Goal: Find specific page/section: Find specific page/section

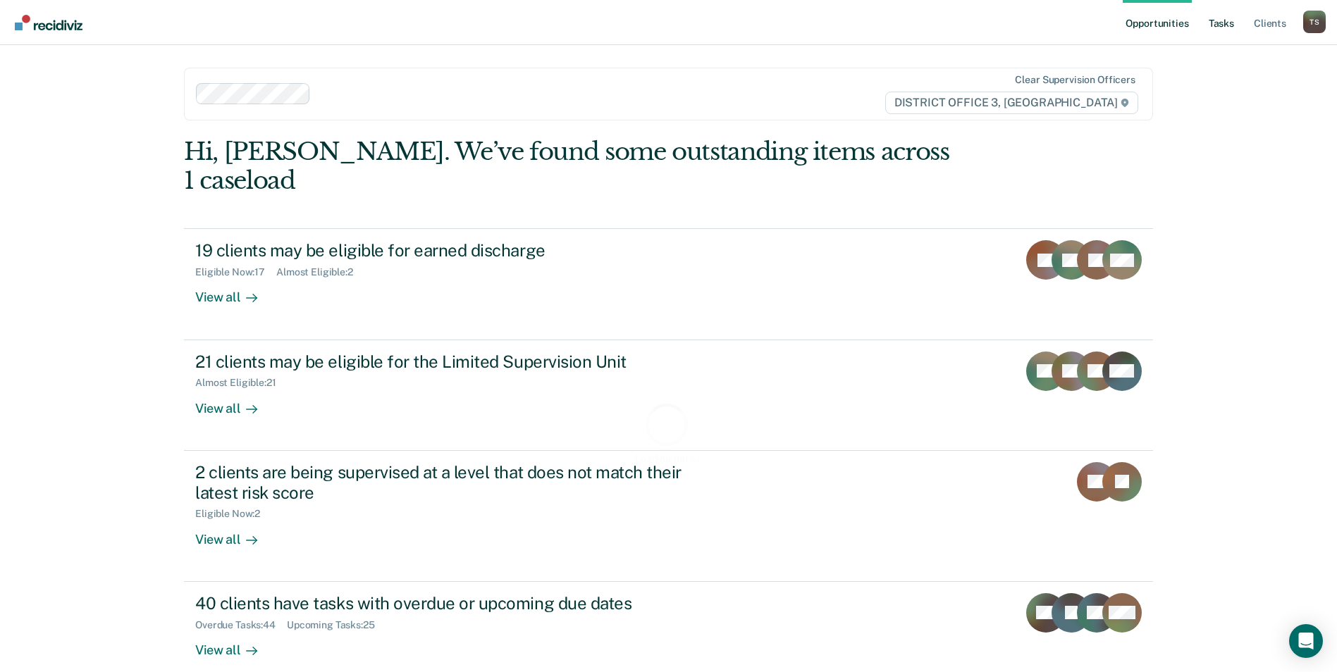
click at [1227, 22] on link "Tasks" at bounding box center [1221, 22] width 31 height 45
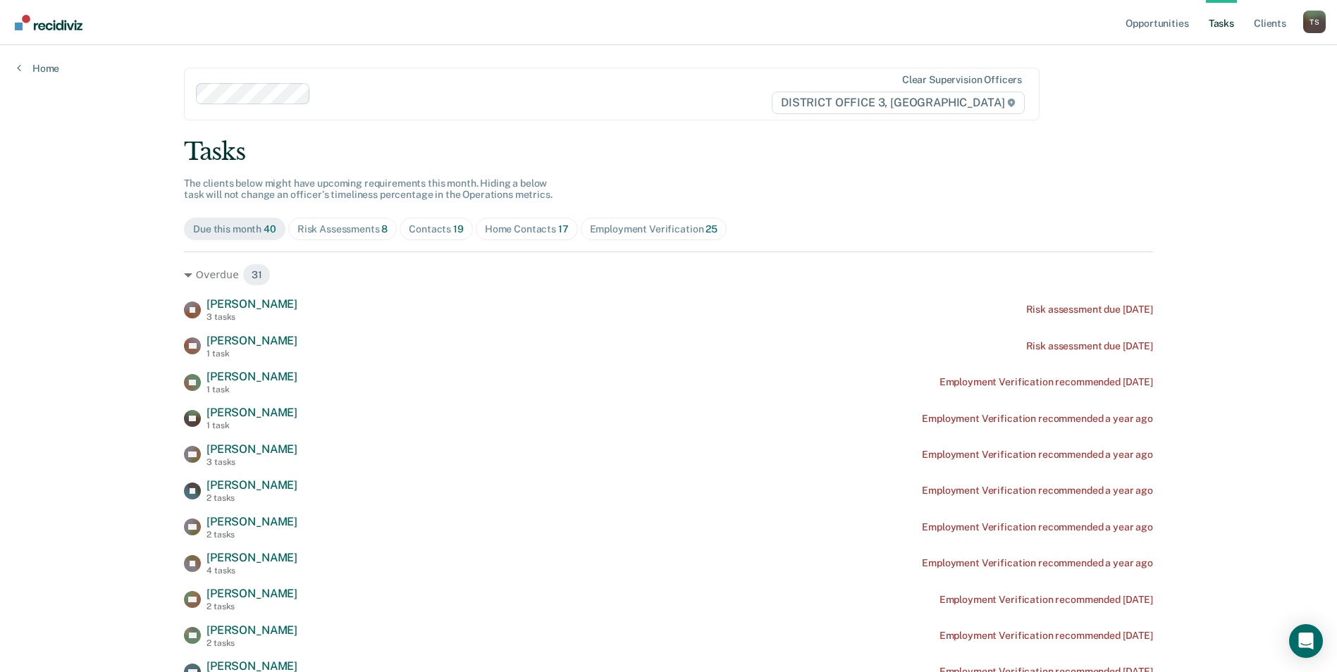
click at [441, 231] on div "Contacts 19" at bounding box center [436, 229] width 55 height 12
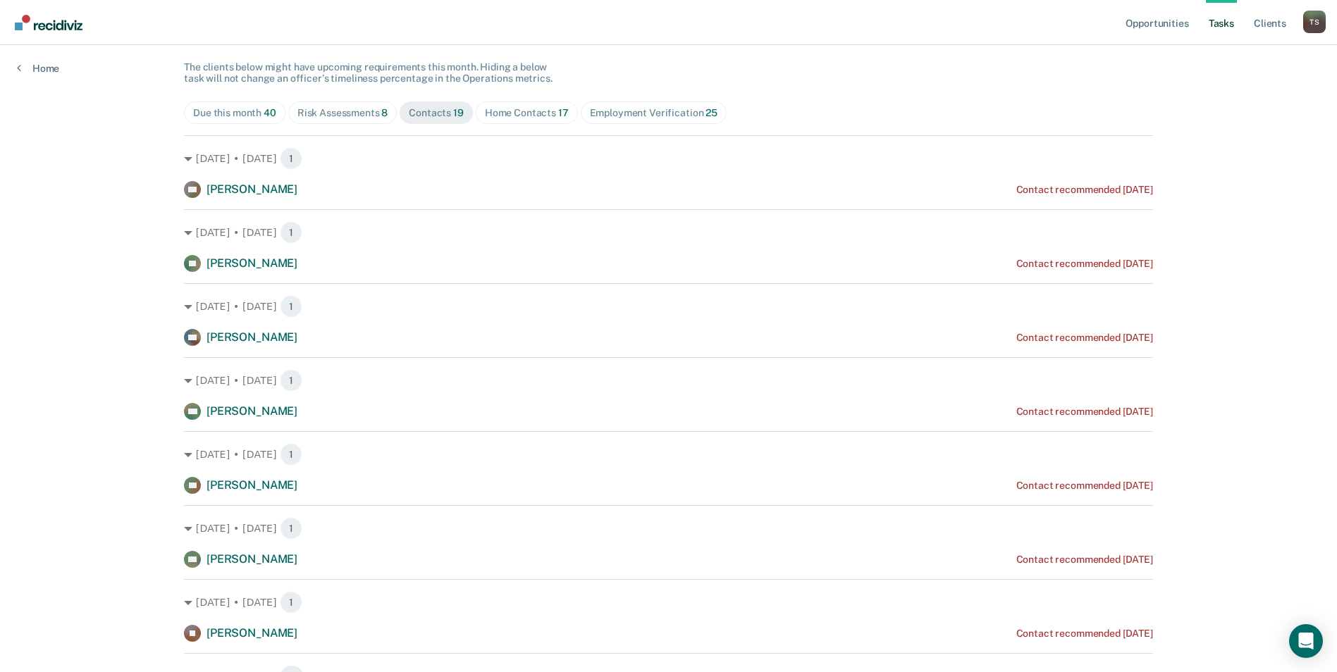
scroll to position [141, 0]
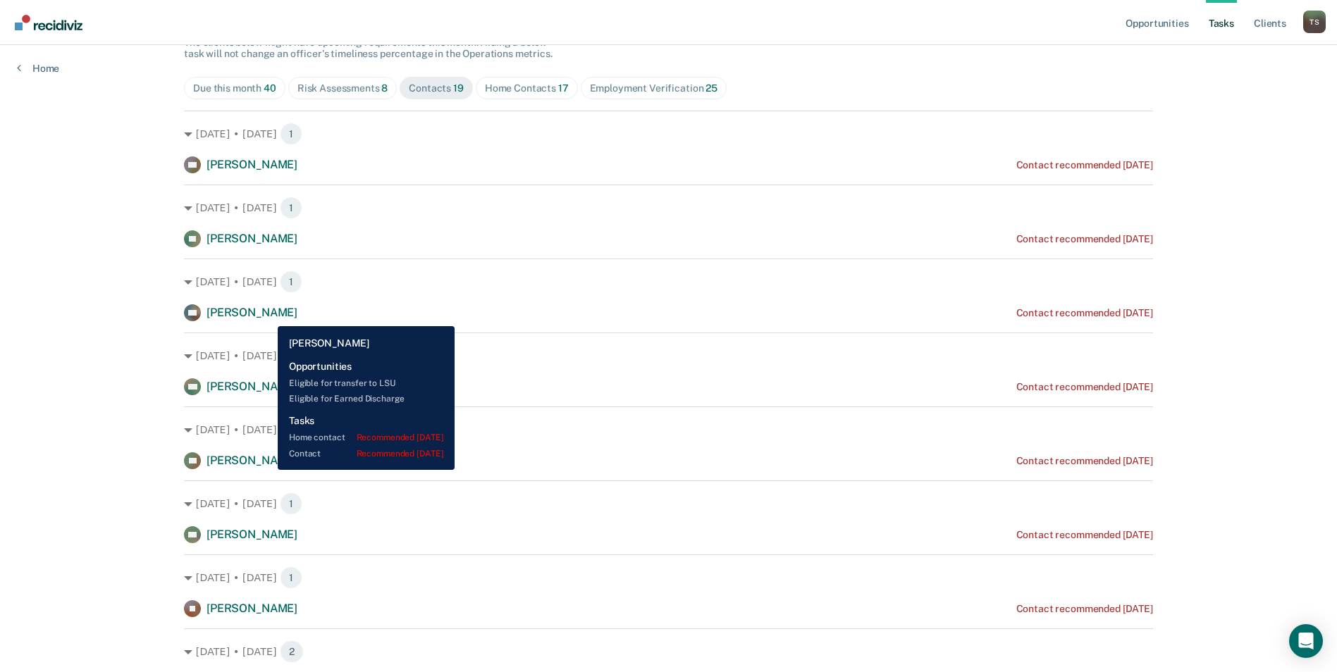
click at [268, 315] on span "[PERSON_NAME]" at bounding box center [252, 312] width 91 height 13
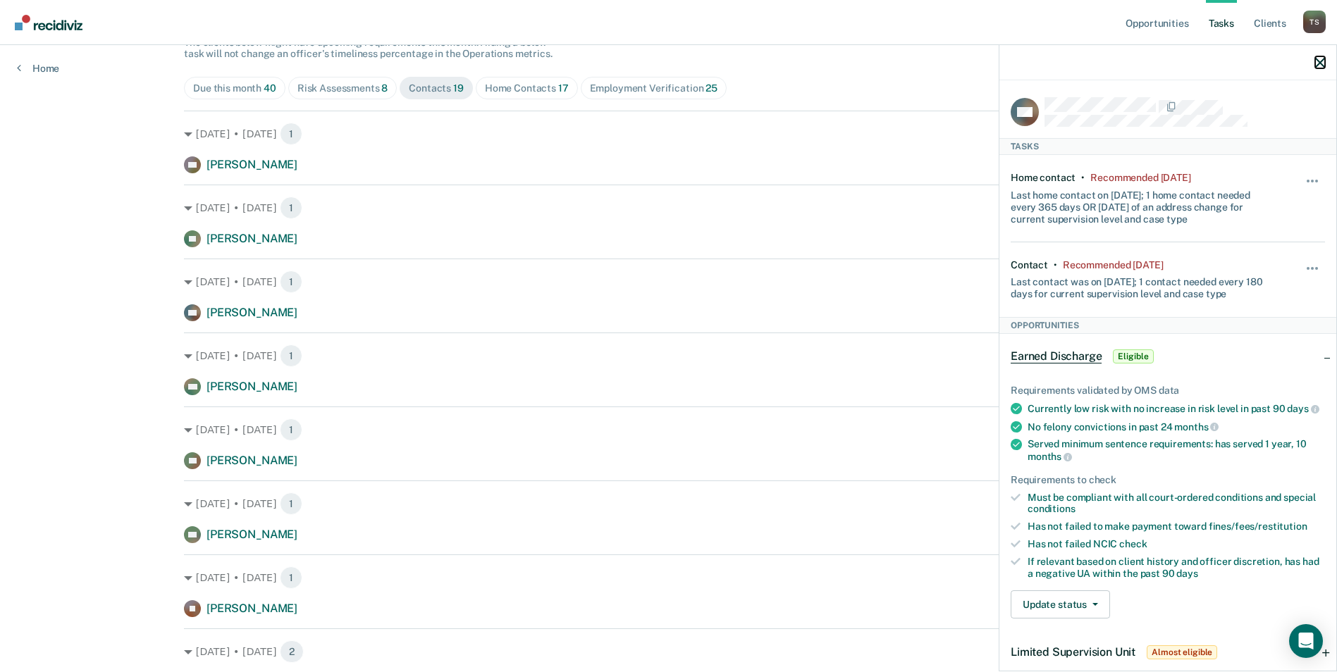
click at [1319, 63] on icon "button" at bounding box center [1320, 63] width 10 height 10
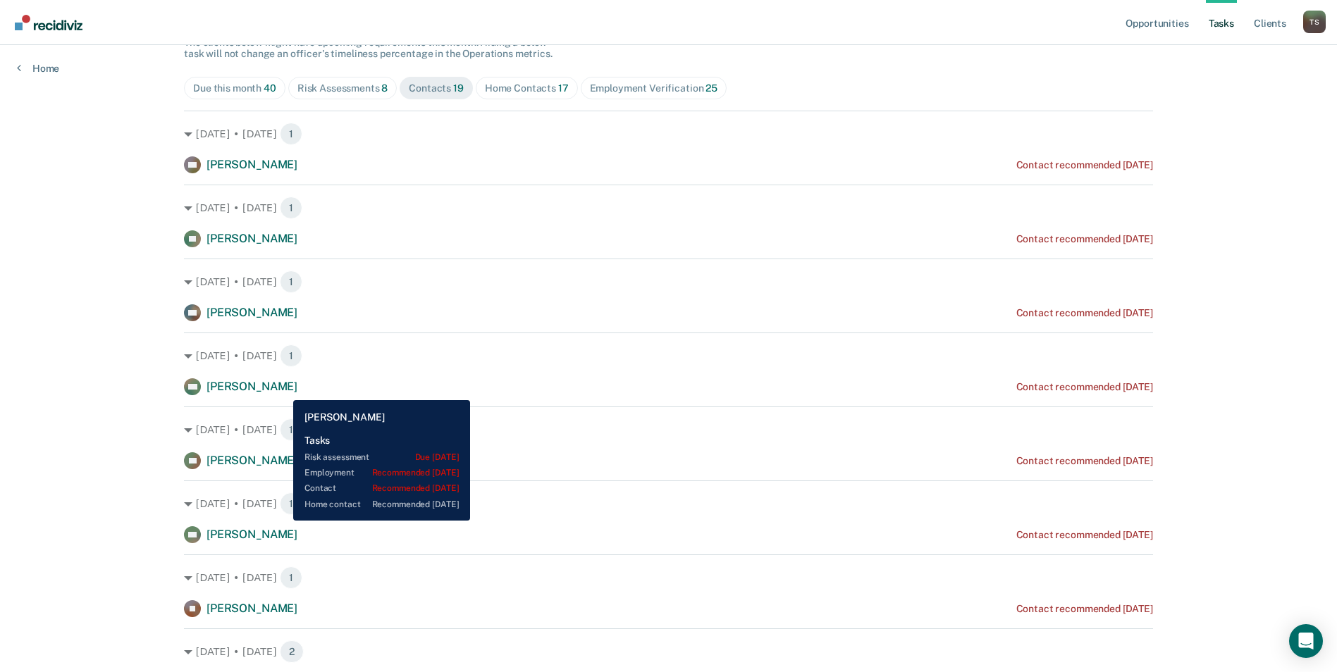
click at [283, 390] on span "[PERSON_NAME]" at bounding box center [252, 386] width 91 height 13
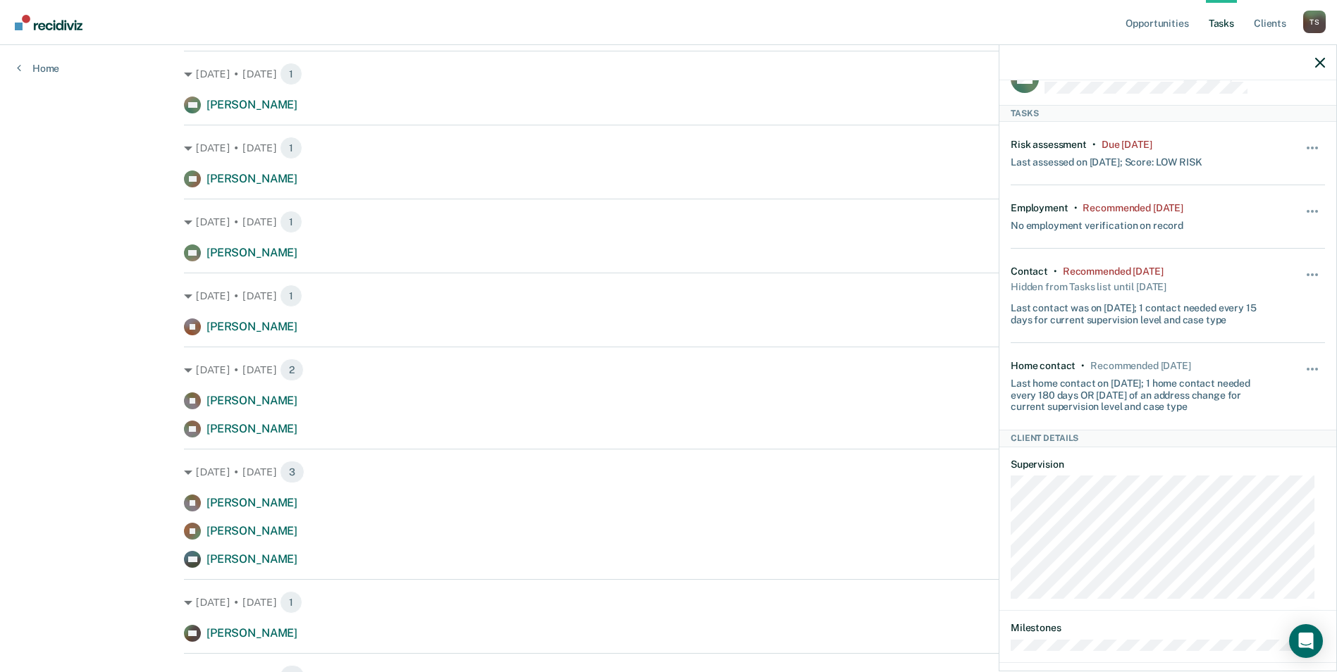
scroll to position [0, 0]
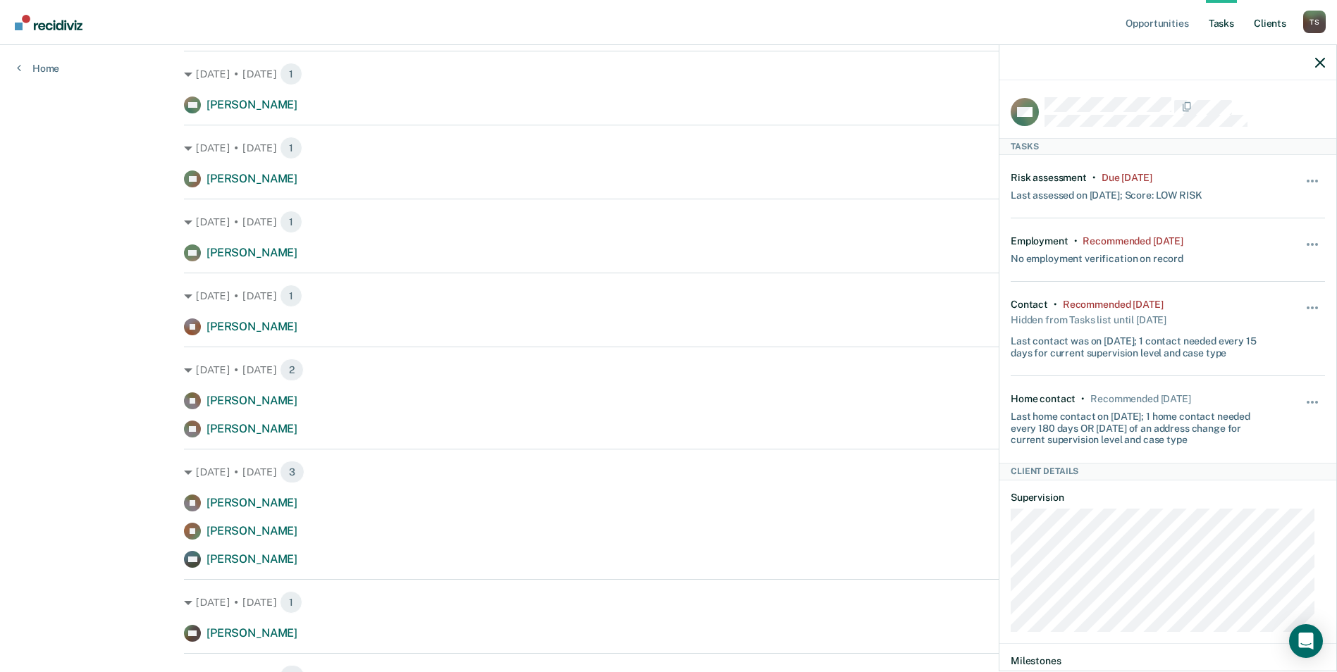
click at [1266, 23] on link "Client s" at bounding box center [1270, 22] width 38 height 45
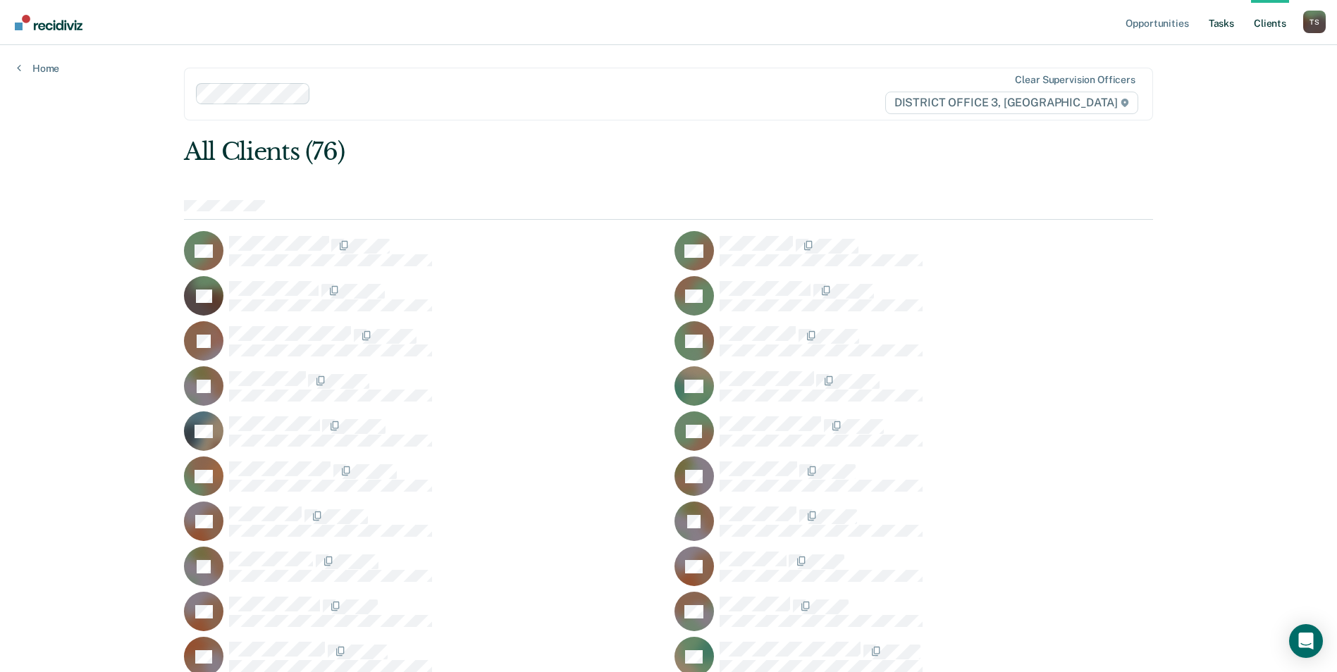
click at [1219, 23] on link "Tasks" at bounding box center [1221, 22] width 31 height 45
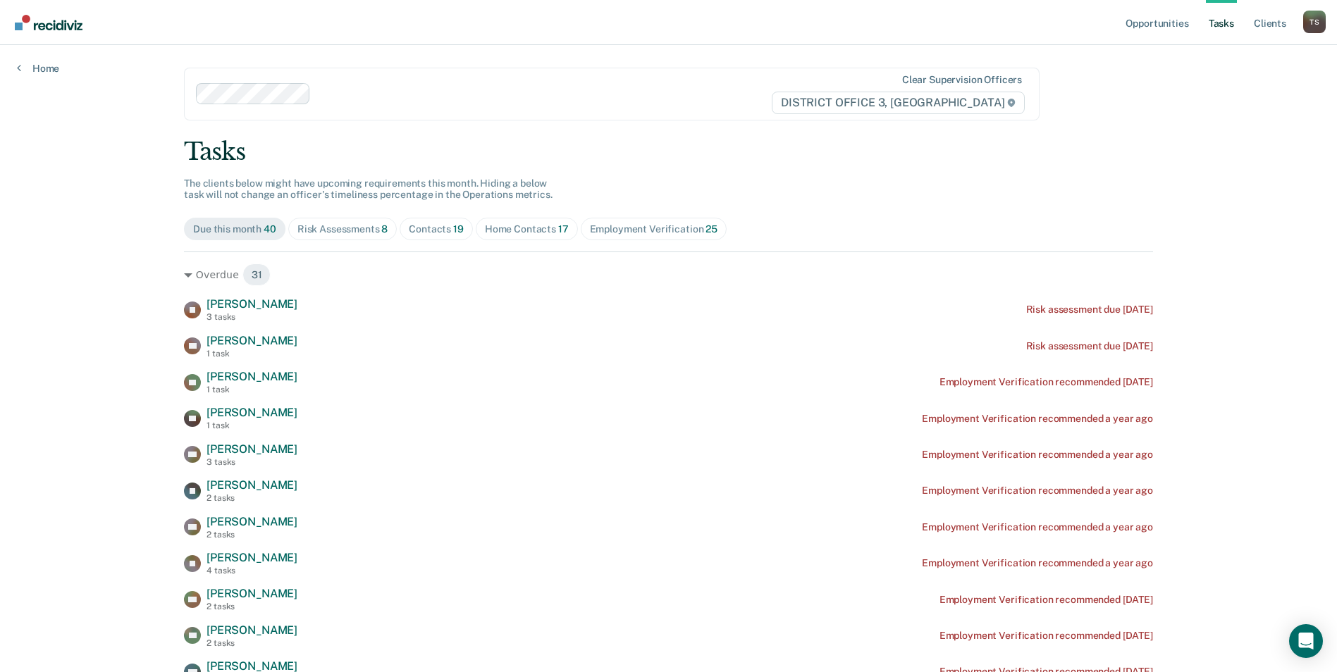
click at [519, 225] on div "Home Contacts 17" at bounding box center [527, 229] width 84 height 12
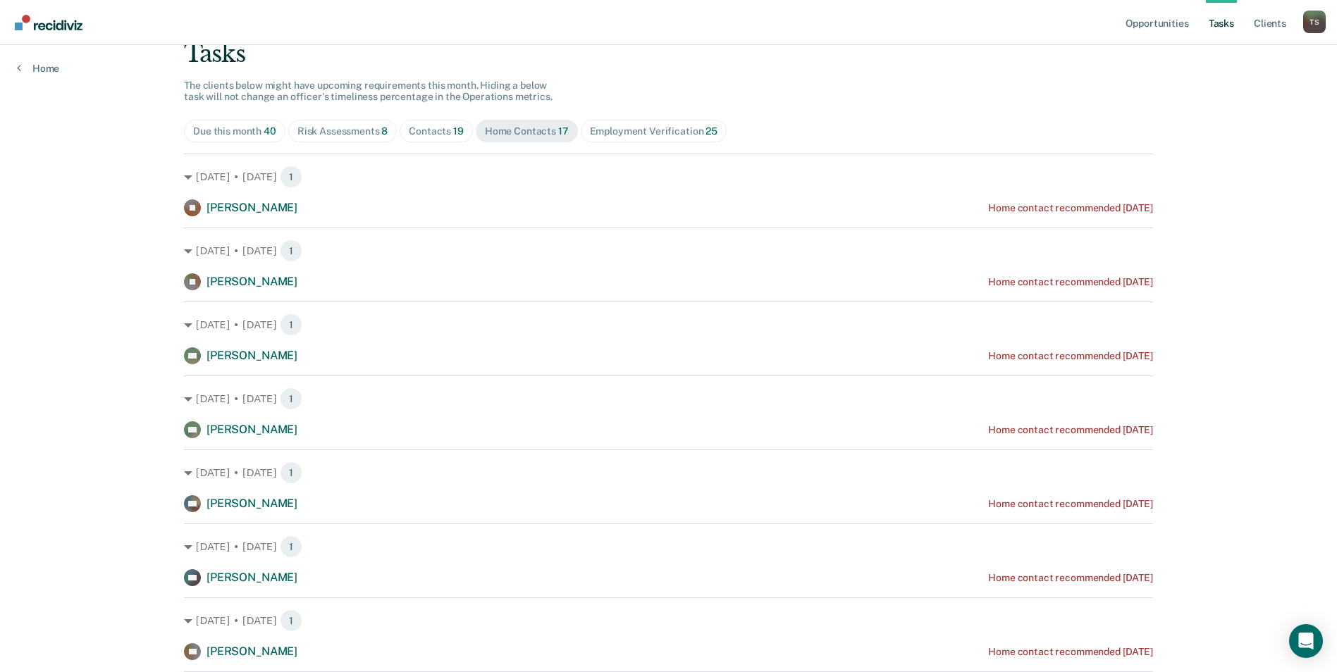
scroll to position [211, 0]
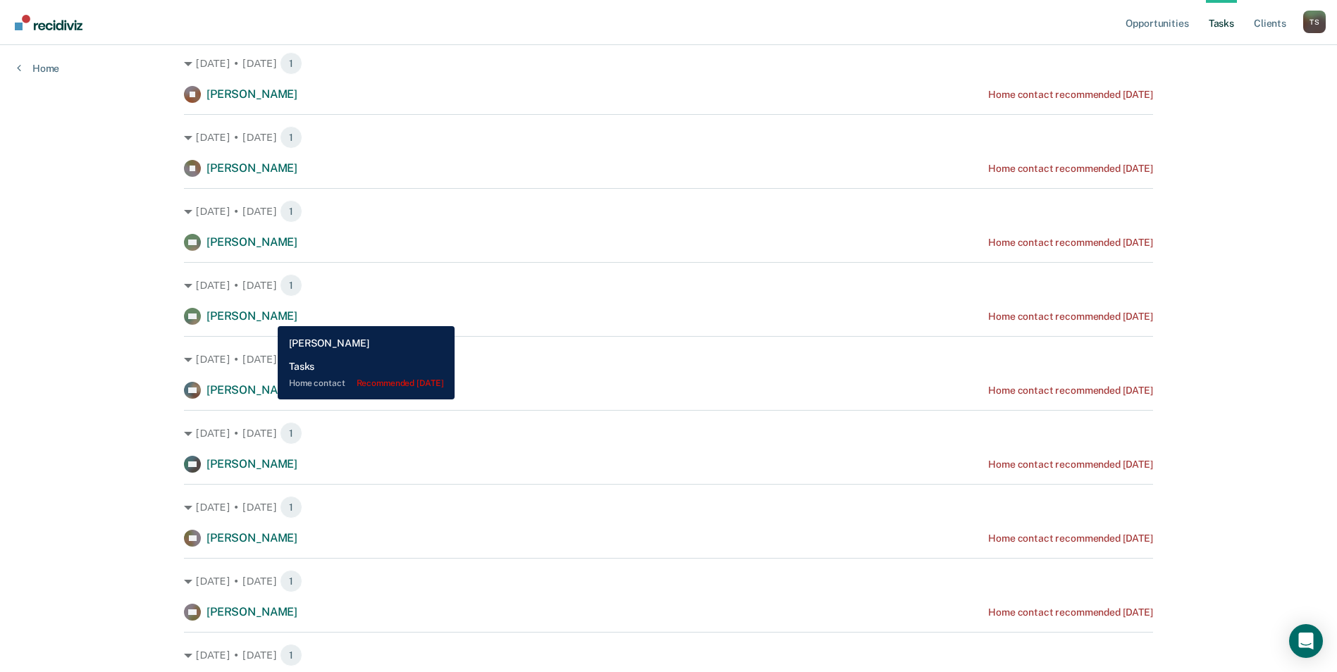
click at [267, 316] on span "[PERSON_NAME]" at bounding box center [252, 315] width 91 height 13
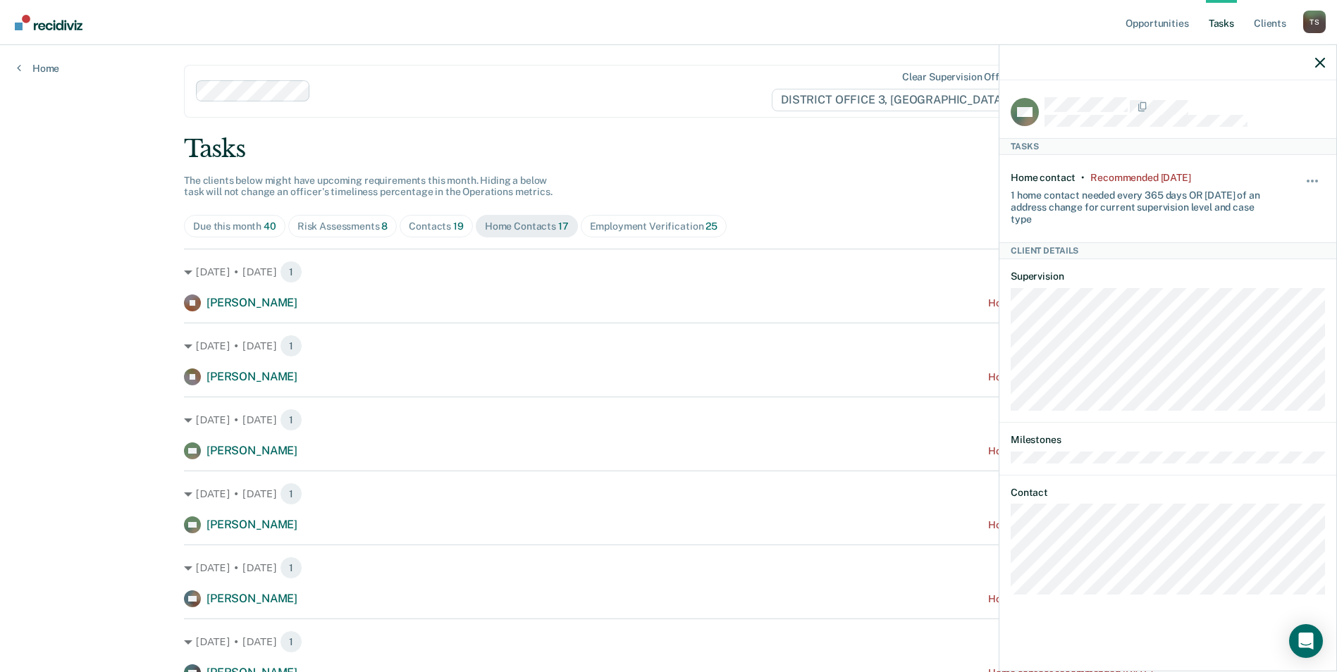
scroll to position [0, 0]
click at [1269, 21] on link "Client s" at bounding box center [1270, 22] width 38 height 45
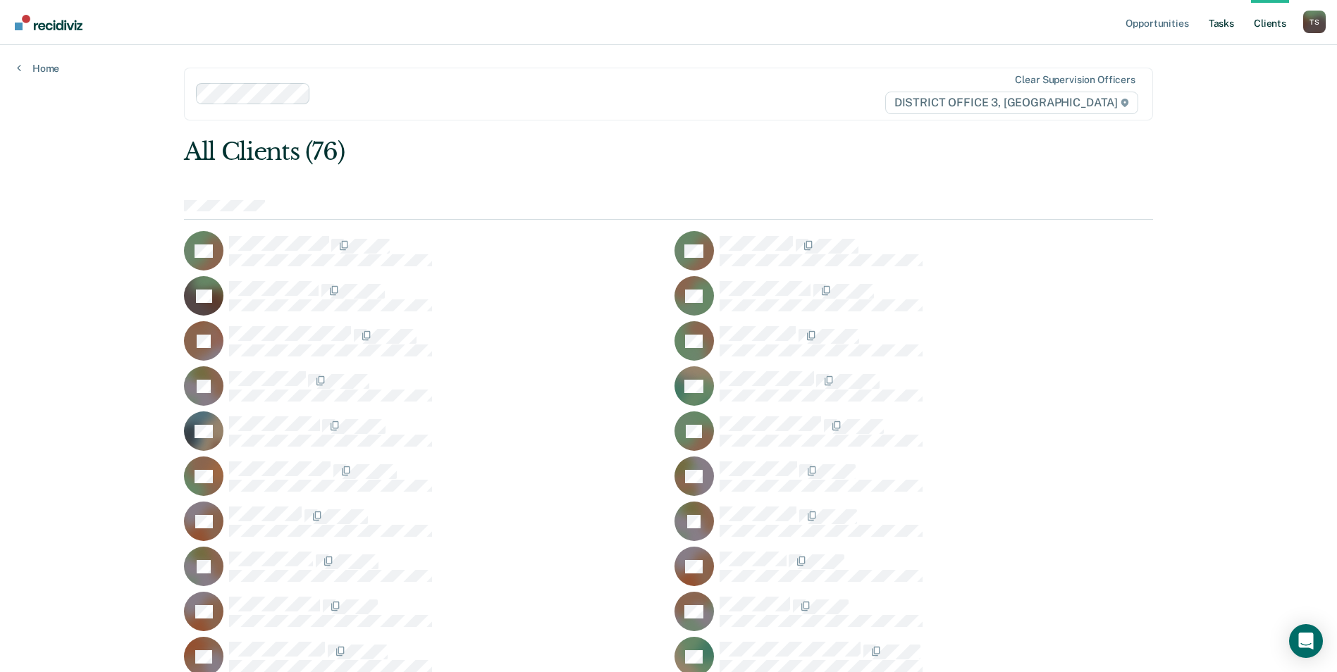
click at [1217, 20] on link "Tasks" at bounding box center [1221, 22] width 31 height 45
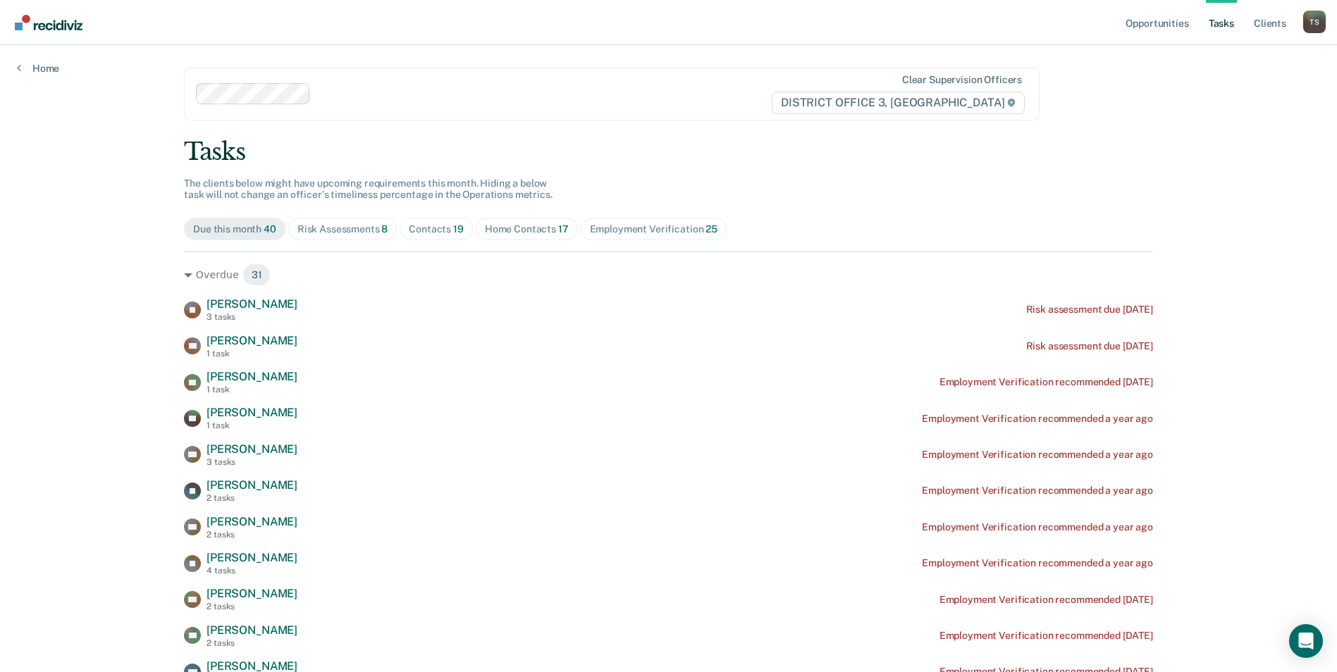
click at [331, 231] on div "Risk Assessments 8" at bounding box center [342, 229] width 91 height 12
